Goal: Check status: Check status

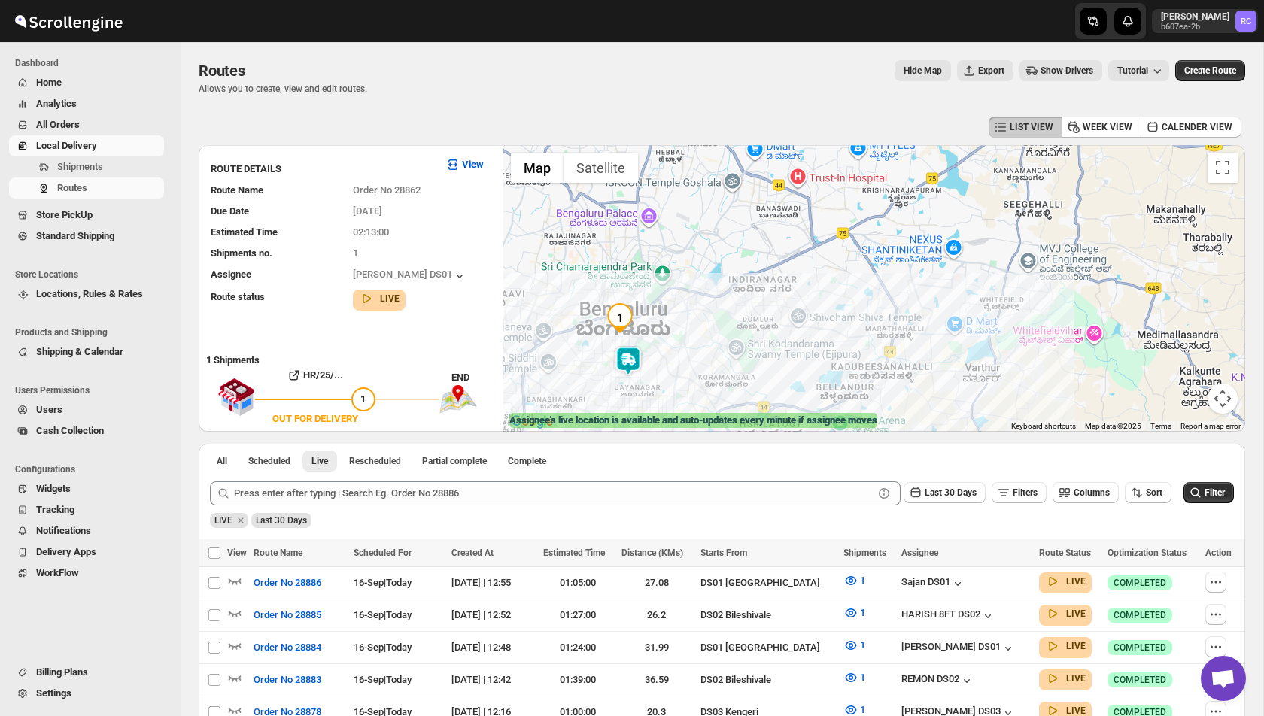
scroll to position [20, 0]
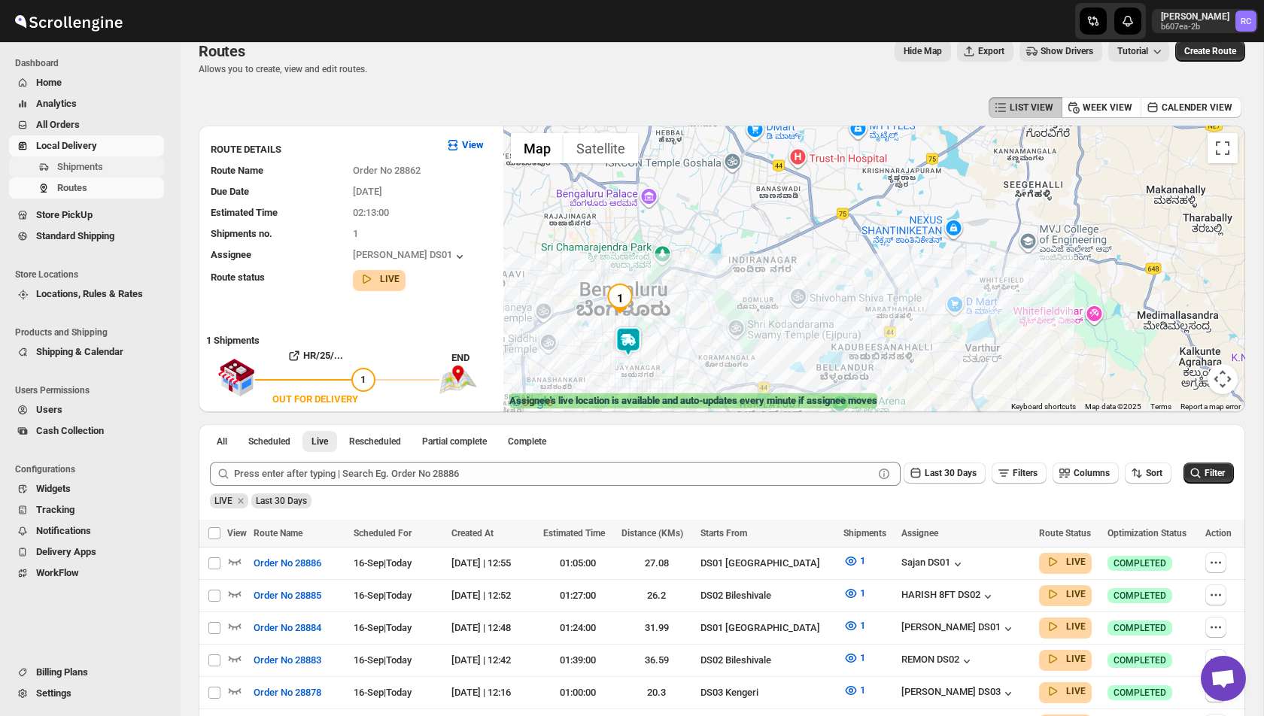
click at [99, 165] on span "Shipments" at bounding box center [80, 166] width 46 height 11
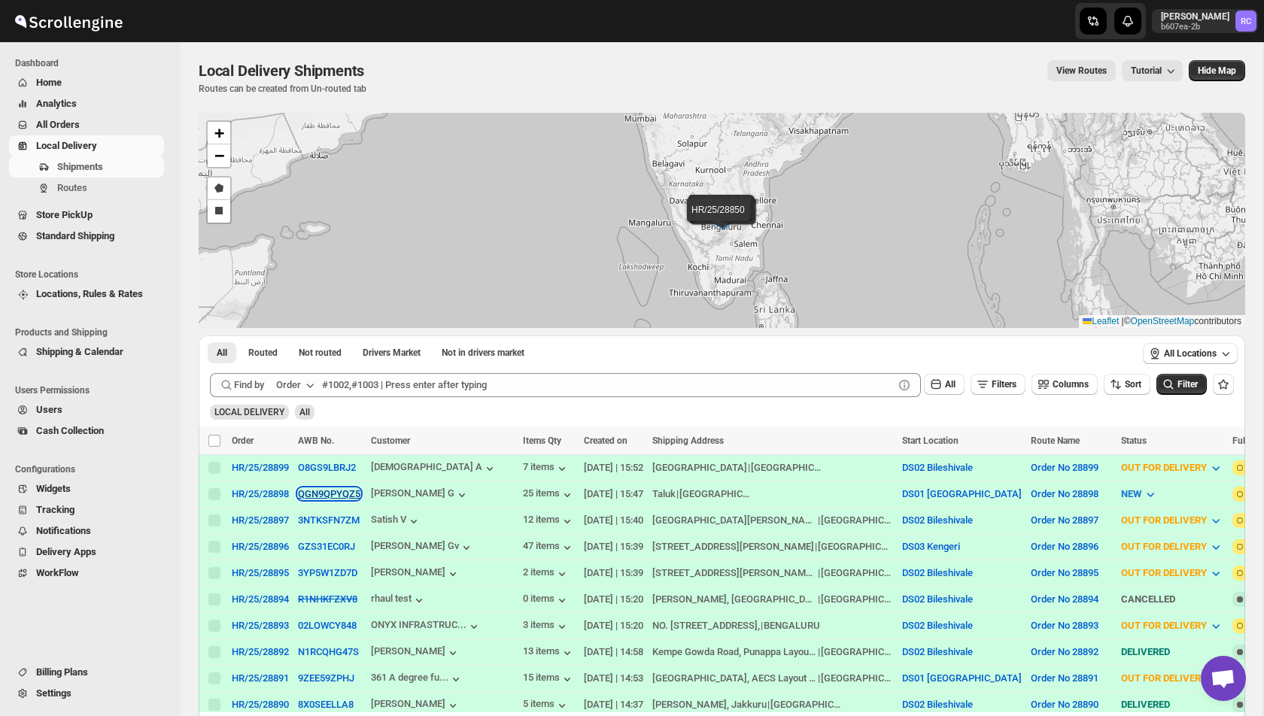
click at [317, 493] on button "QGN9QPYQZ5" at bounding box center [329, 493] width 62 height 11
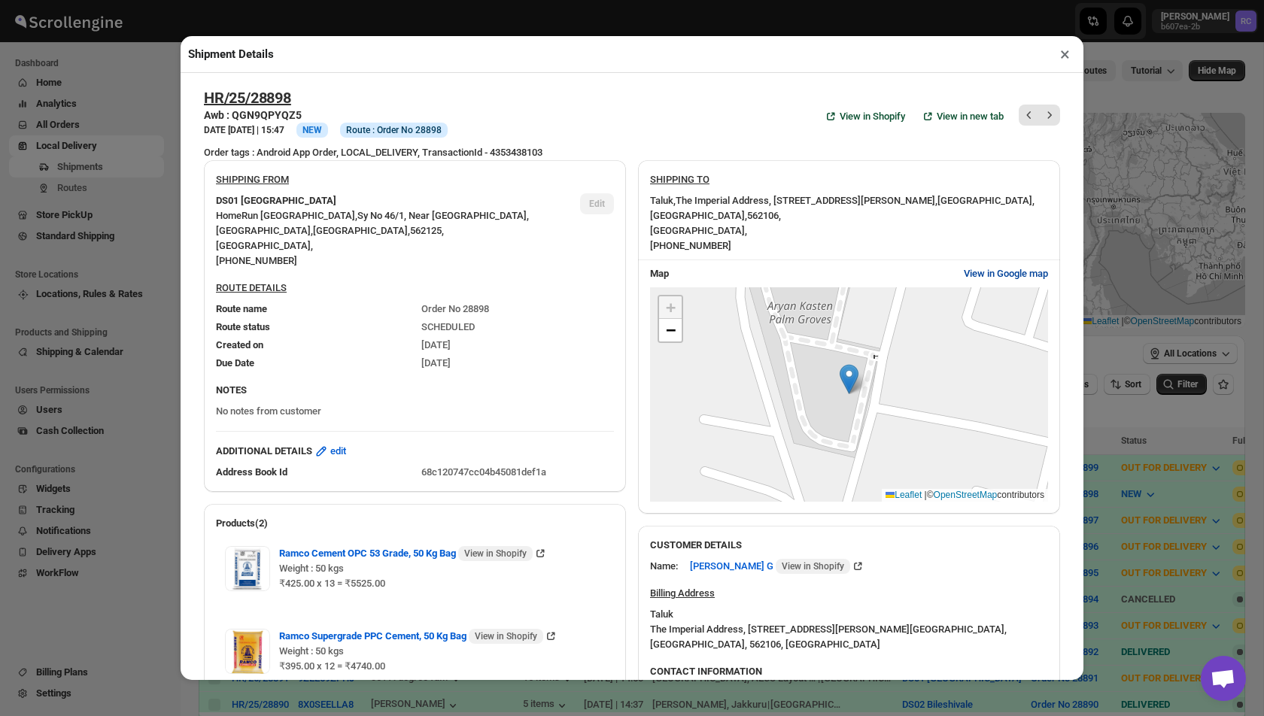
click at [997, 276] on span "View in Google map" at bounding box center [1006, 273] width 84 height 15
click at [871, 418] on div "+ − Leaflet | © OpenStreetMap contributors" at bounding box center [849, 394] width 398 height 215
click at [673, 332] on span "−" at bounding box center [671, 330] width 10 height 19
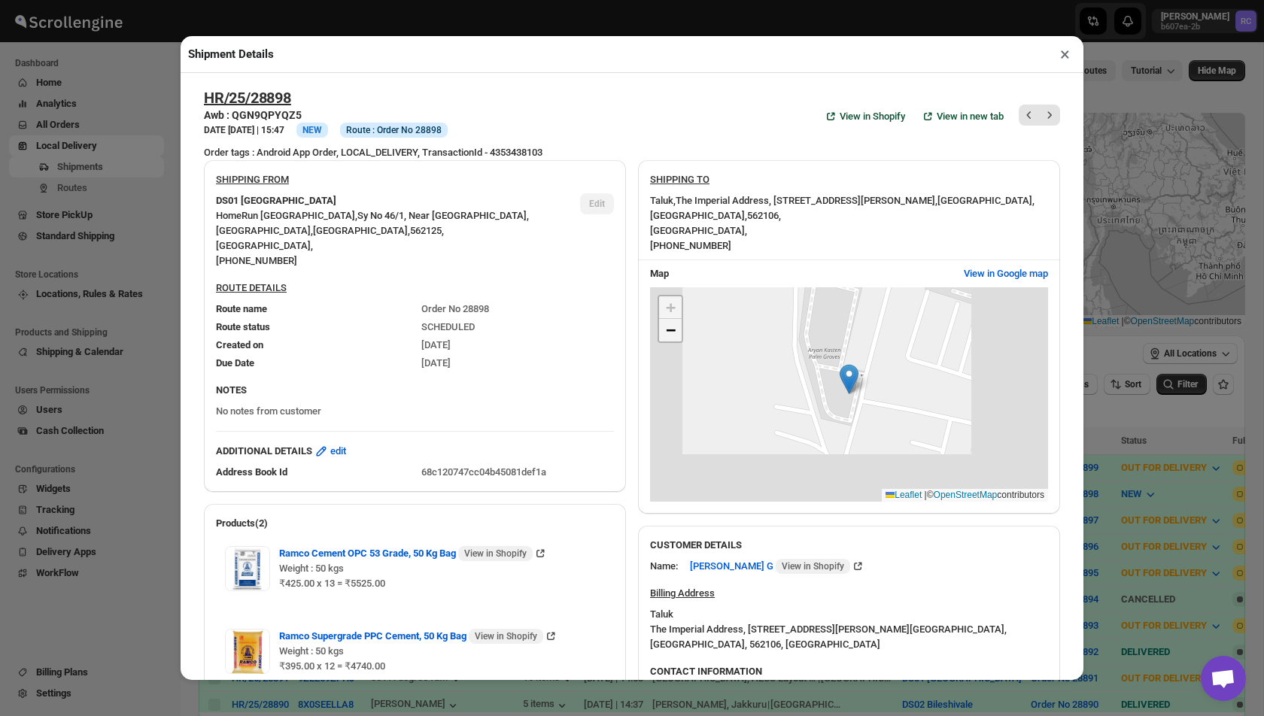
click at [673, 332] on span "−" at bounding box center [671, 330] width 10 height 19
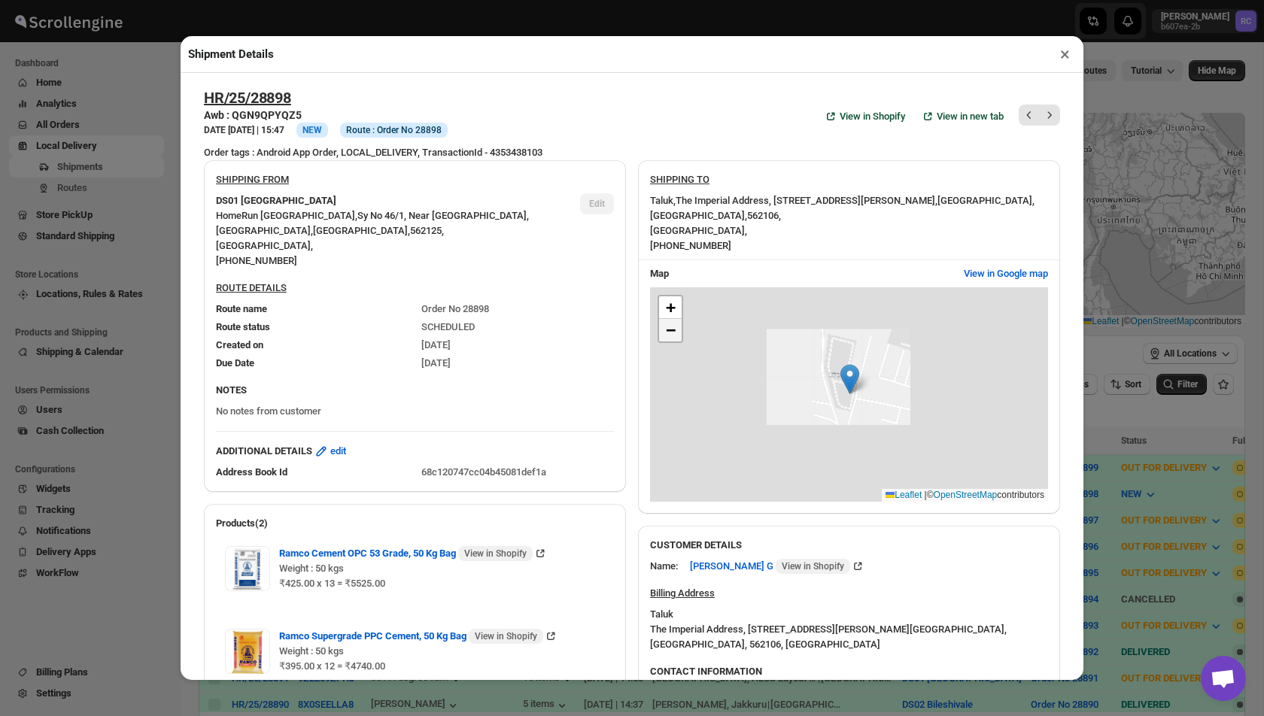
click at [673, 332] on span "−" at bounding box center [671, 330] width 10 height 19
click at [673, 333] on span "−" at bounding box center [671, 330] width 10 height 19
click at [1001, 273] on span "View in Google map" at bounding box center [1006, 273] width 84 height 15
